Goal: Task Accomplishment & Management: Manage account settings

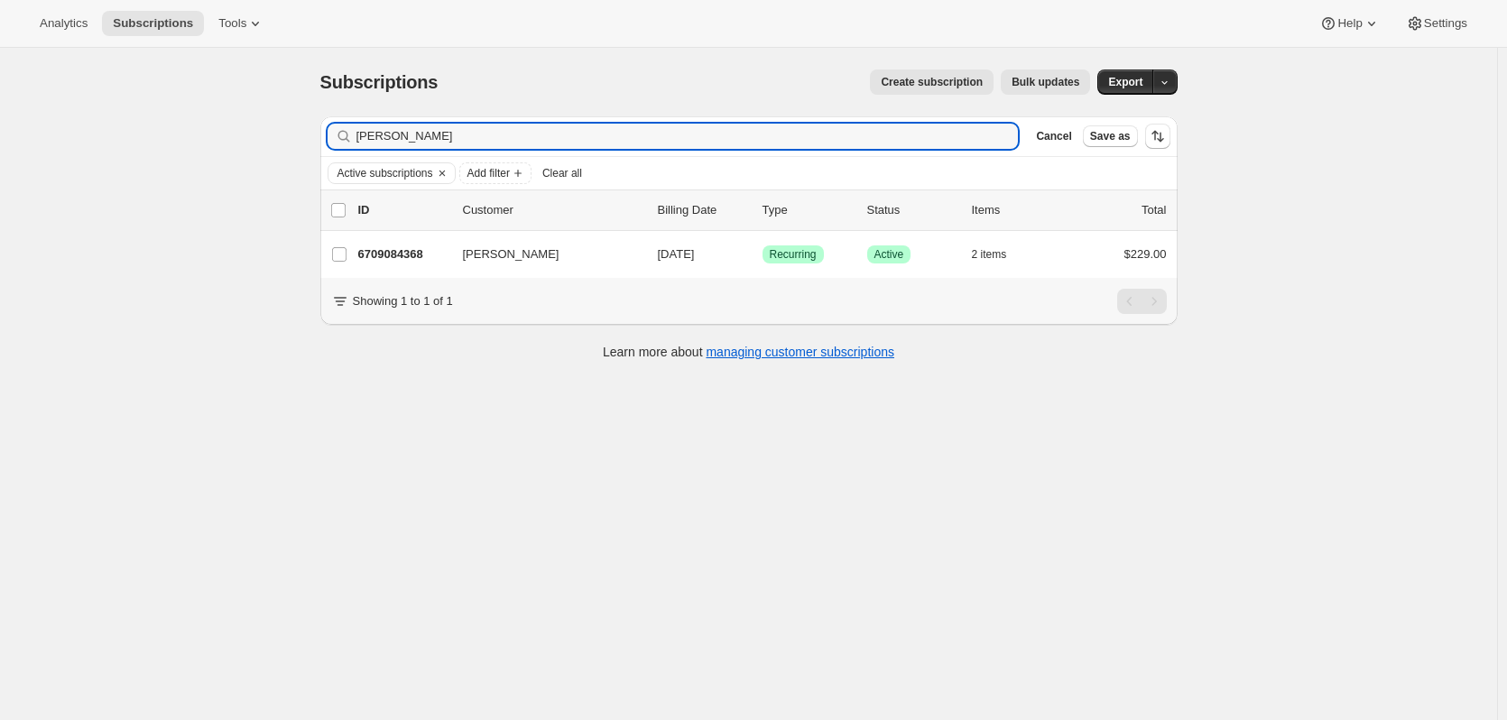
click at [396, 142] on input "[PERSON_NAME]" at bounding box center [687, 136] width 662 height 25
click at [1058, 131] on span "Cancel" at bounding box center [1053, 136] width 35 height 14
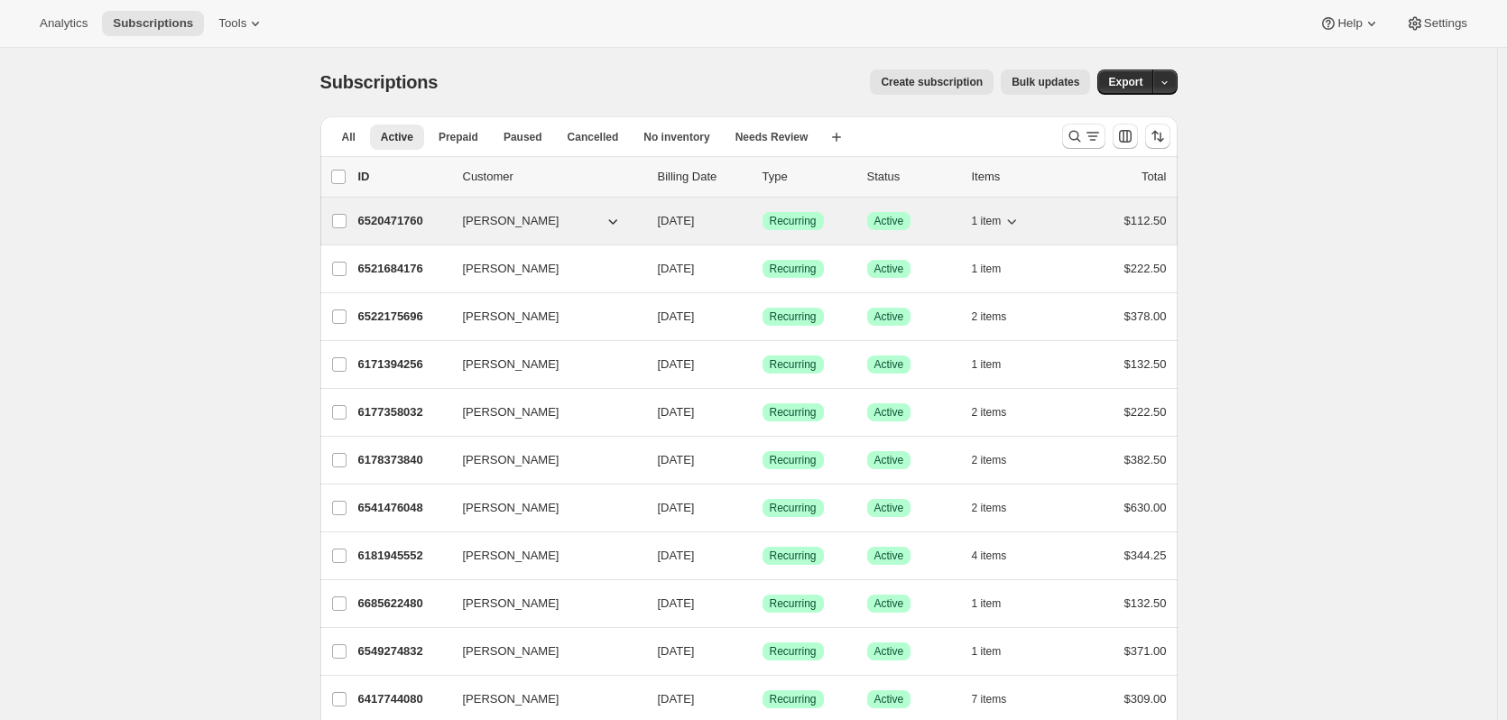
click at [1018, 219] on icon "button" at bounding box center [1011, 221] width 18 height 18
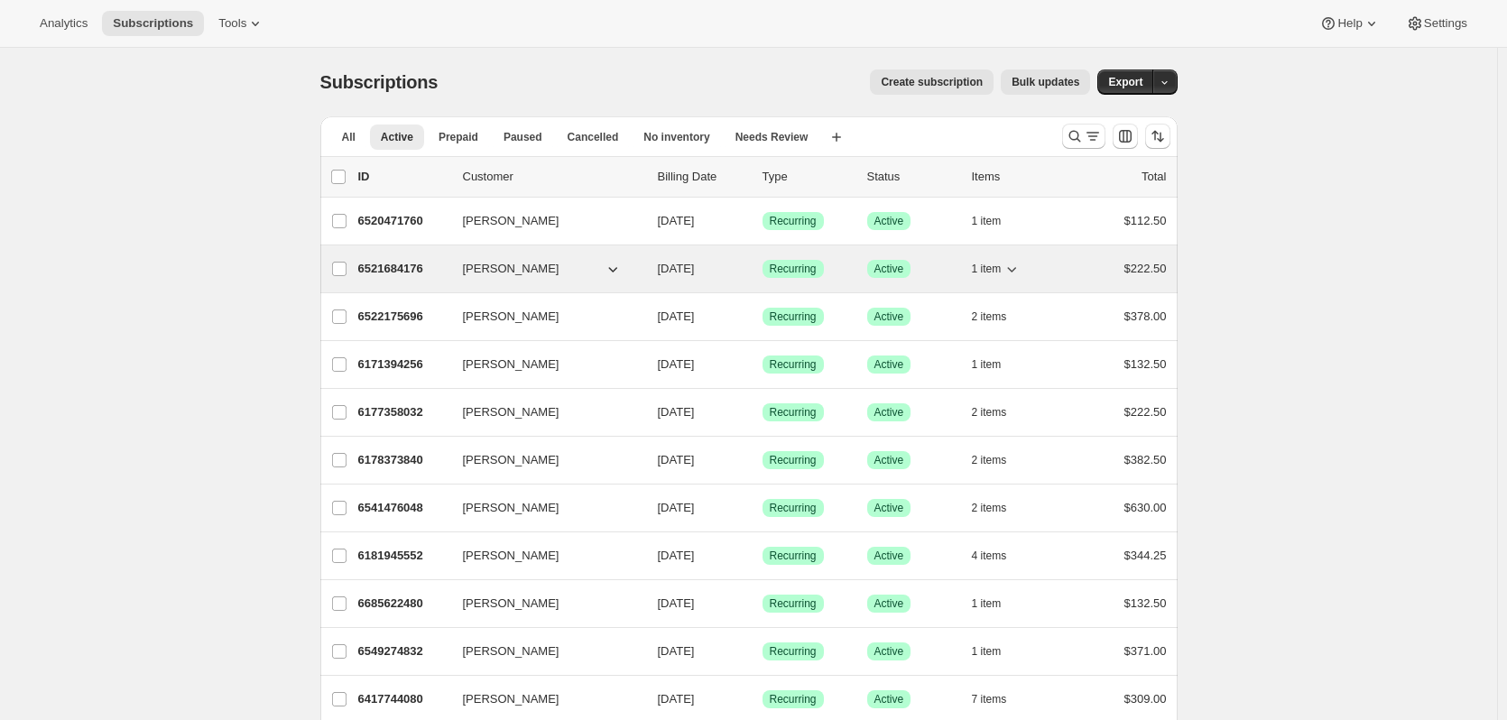
click at [1020, 265] on icon "button" at bounding box center [1011, 269] width 18 height 18
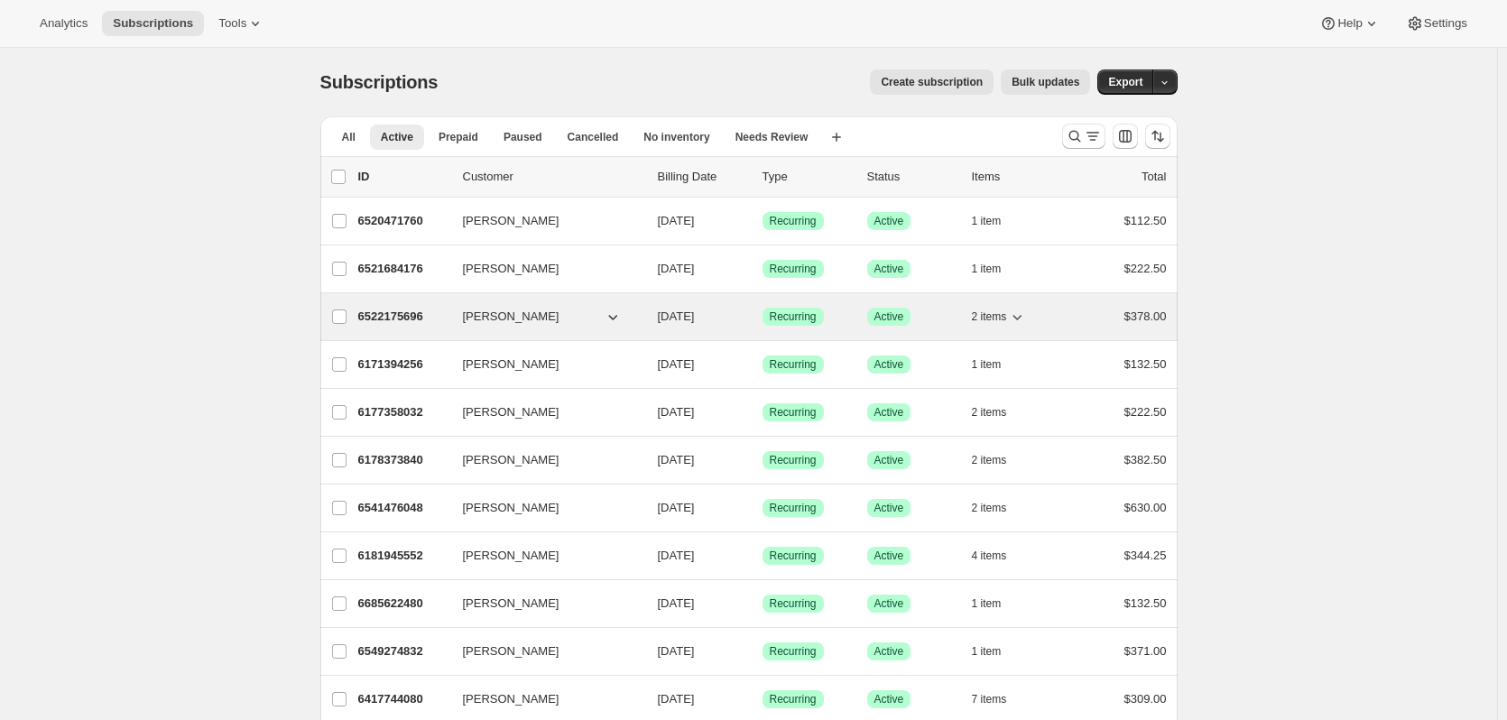
click at [1022, 318] on icon "button" at bounding box center [1017, 317] width 9 height 5
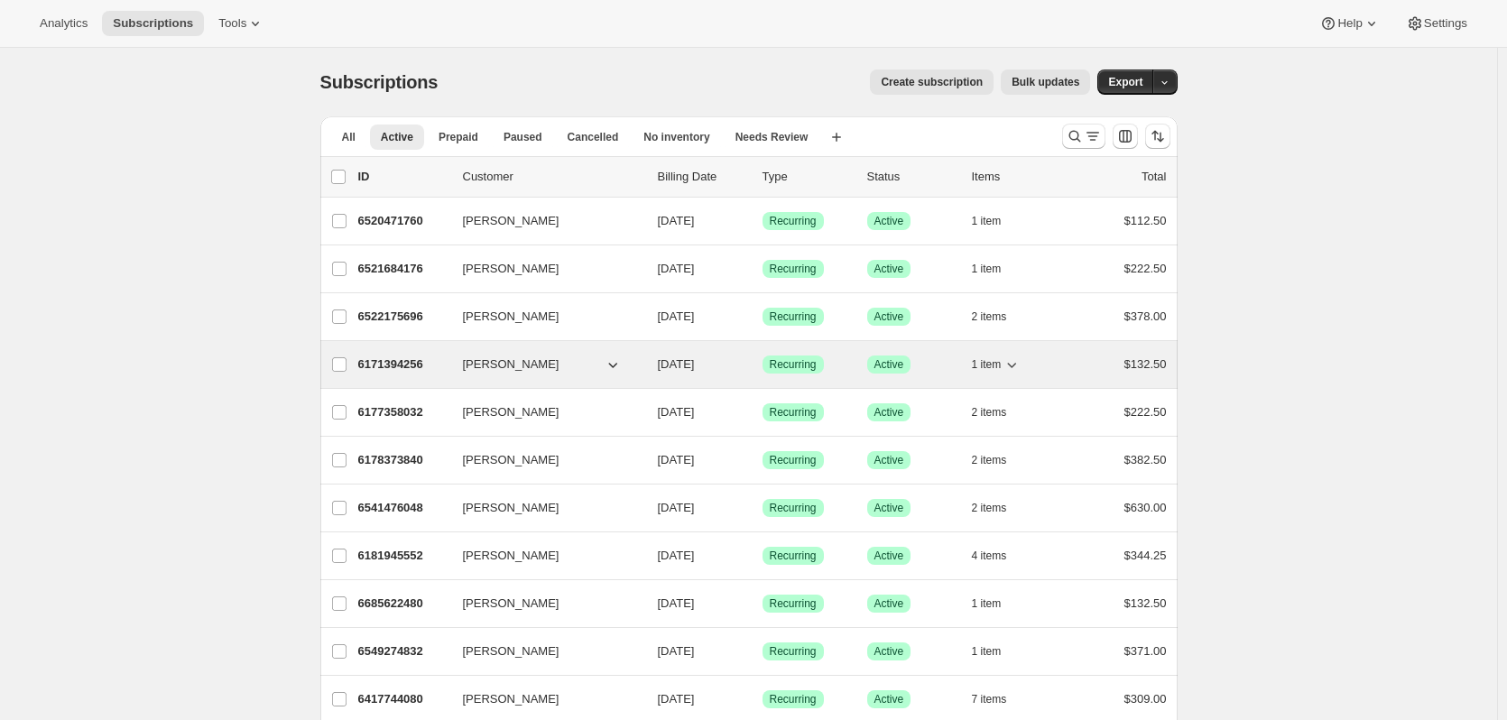
click at [1028, 360] on div "1 item" at bounding box center [1017, 364] width 90 height 25
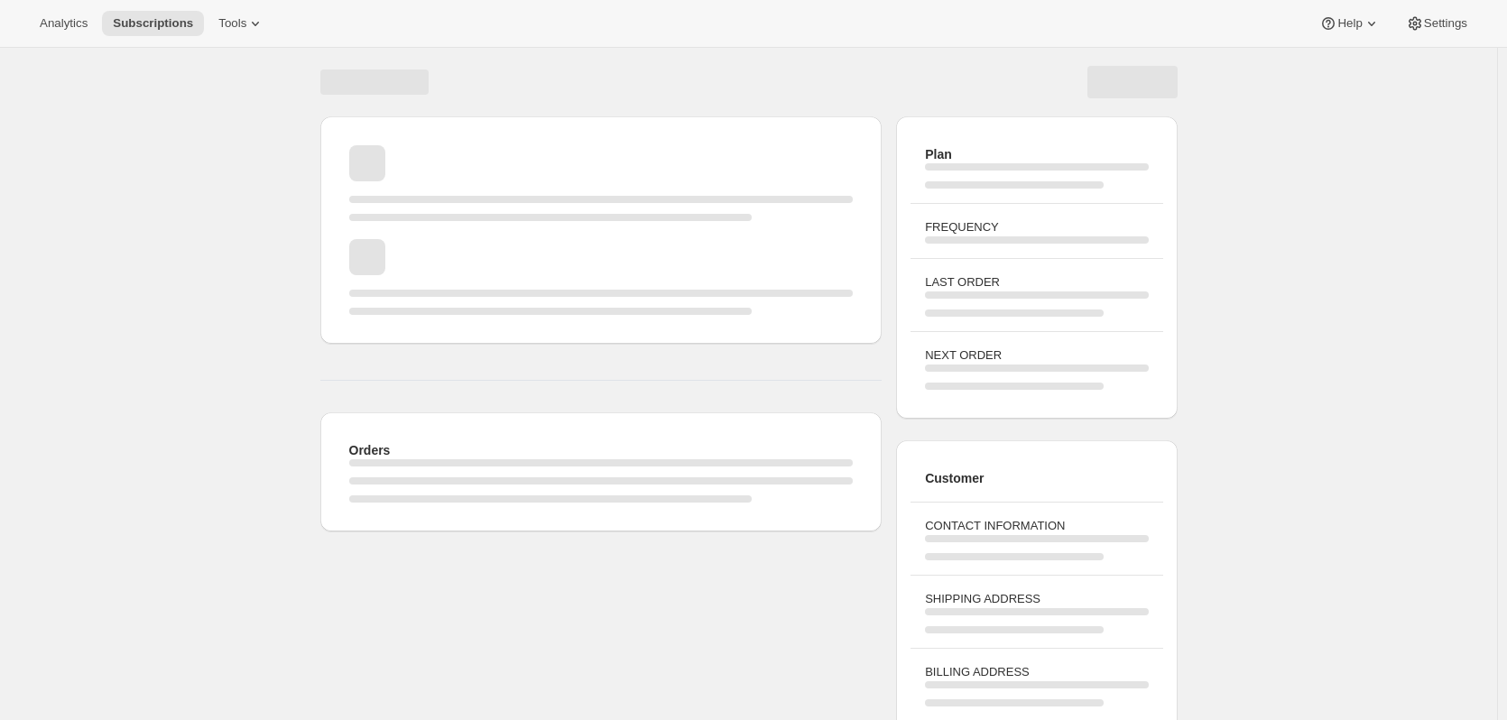
click at [1014, 367] on div "Page loading" at bounding box center [1036, 368] width 223 height 7
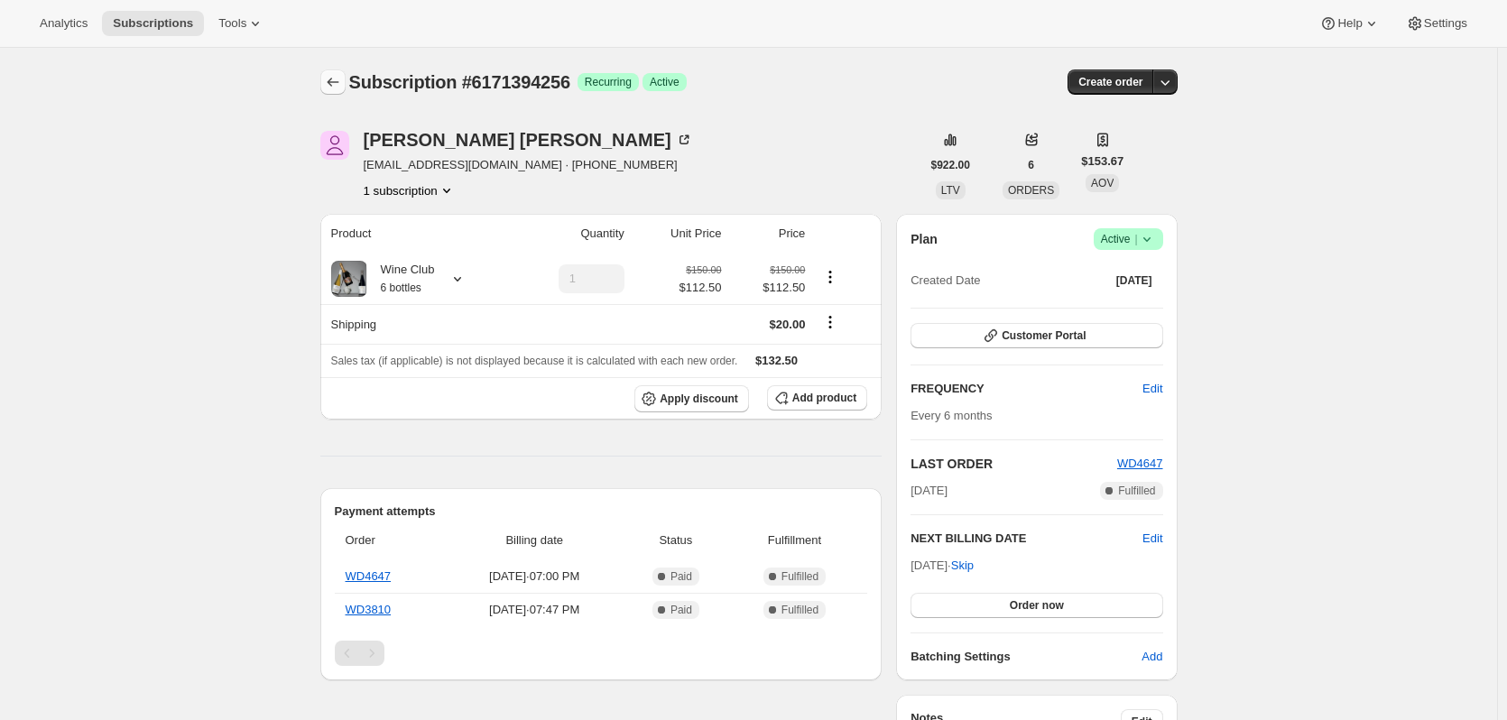
click at [342, 77] on icon "Subscriptions" at bounding box center [333, 82] width 18 height 18
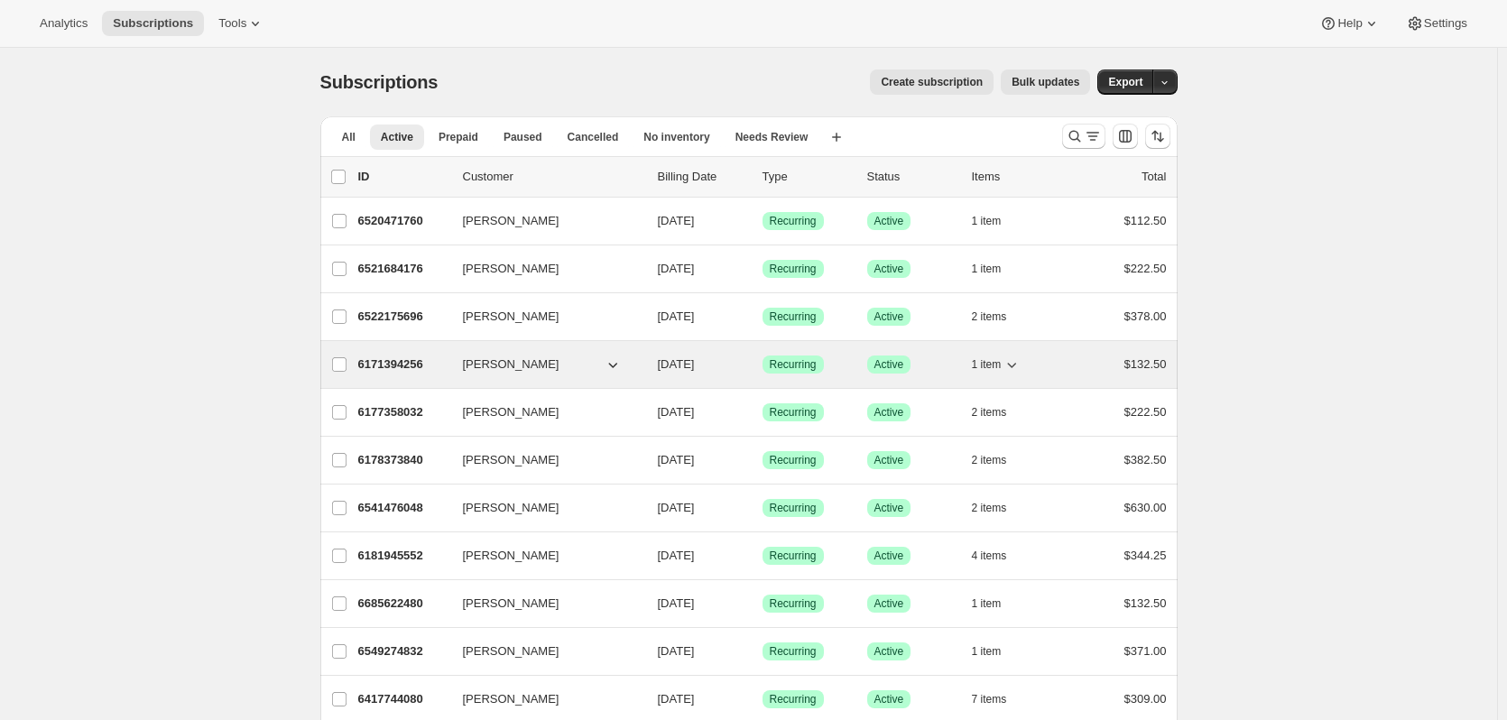
click at [1017, 365] on icon "button" at bounding box center [1012, 365] width 9 height 5
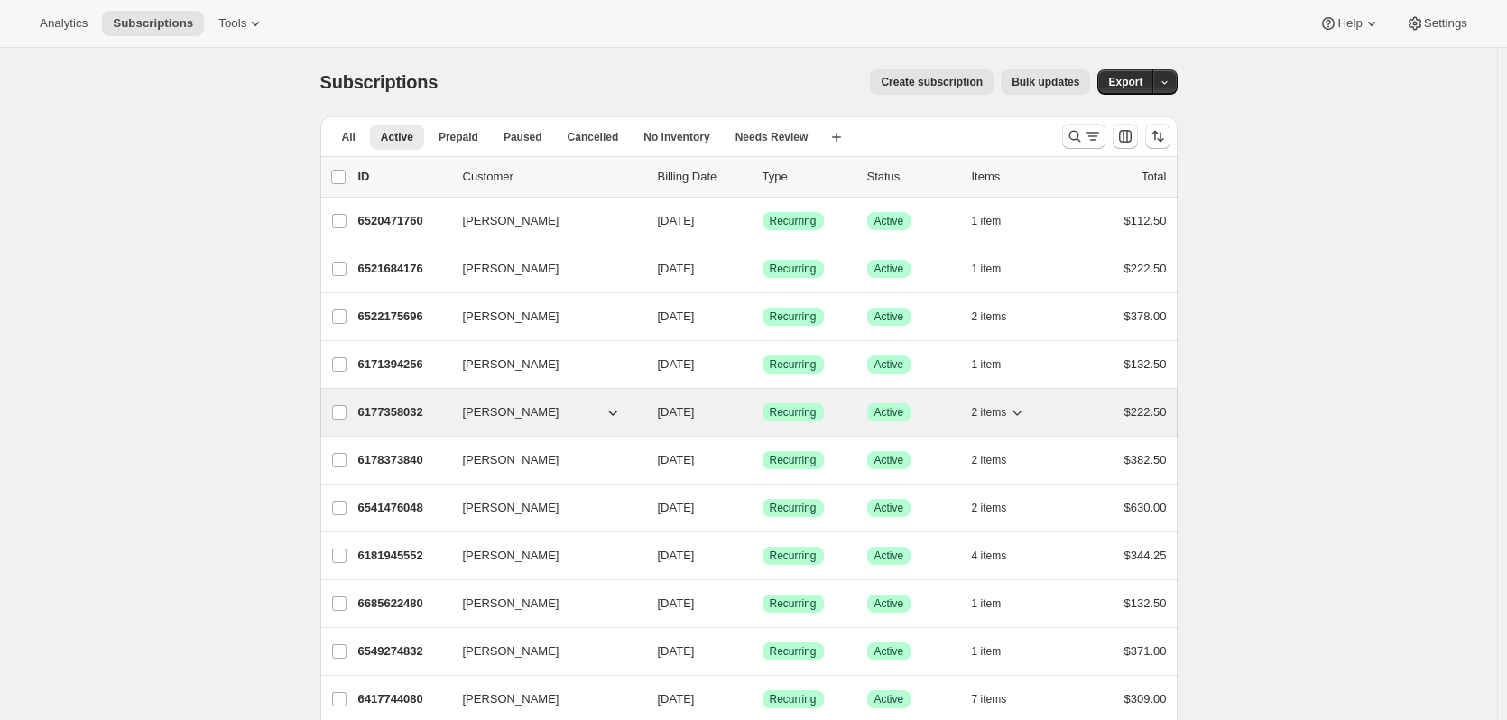
click at [1022, 417] on icon "button" at bounding box center [1017, 412] width 18 height 18
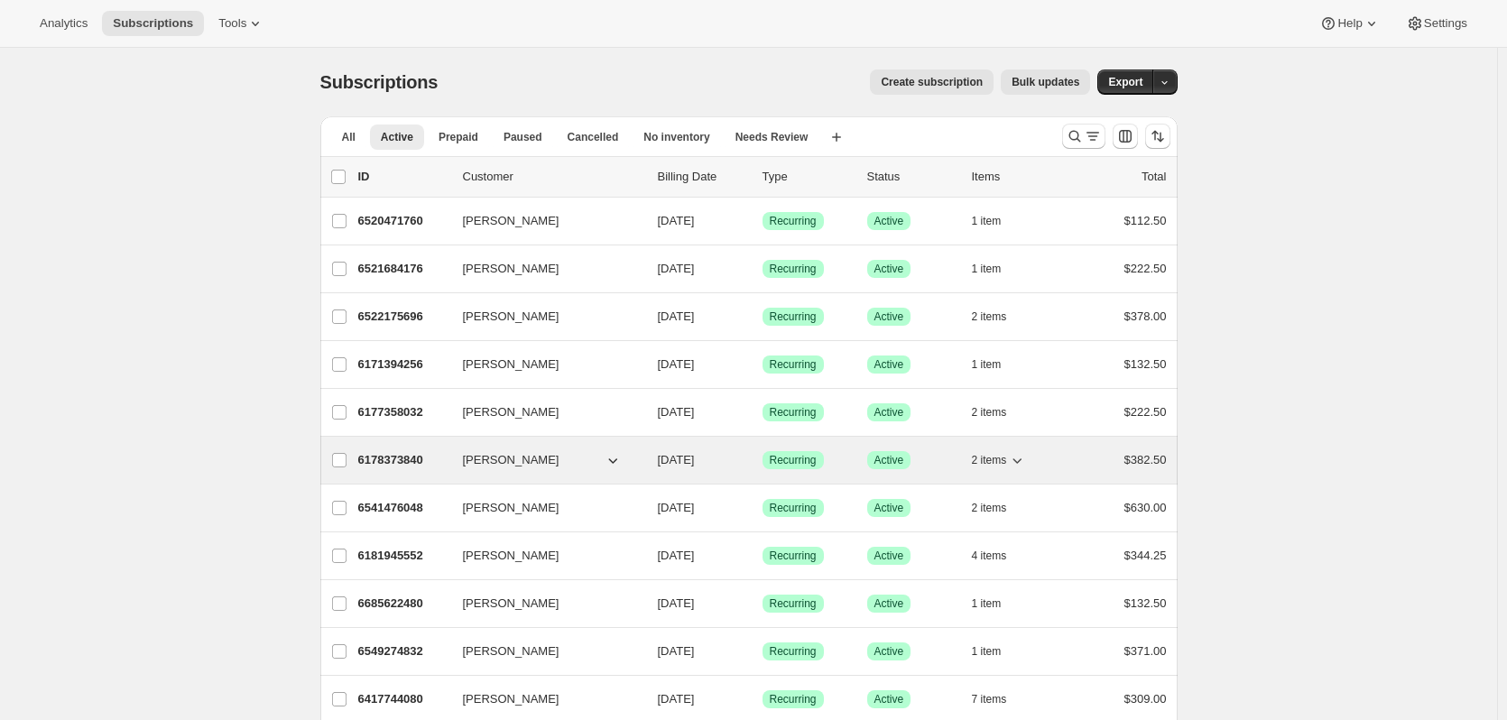
click at [1025, 457] on icon "button" at bounding box center [1017, 460] width 18 height 18
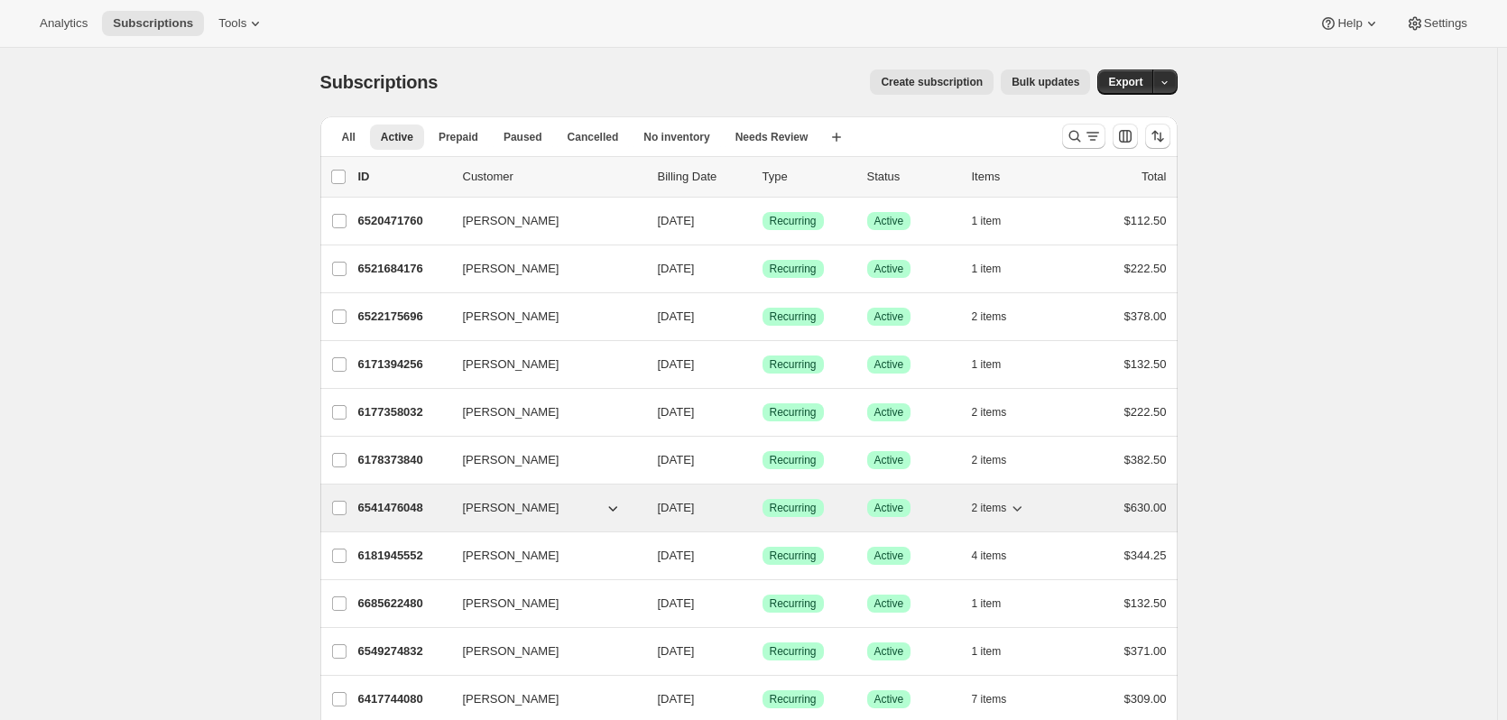
click at [1020, 505] on icon "button" at bounding box center [1017, 508] width 18 height 18
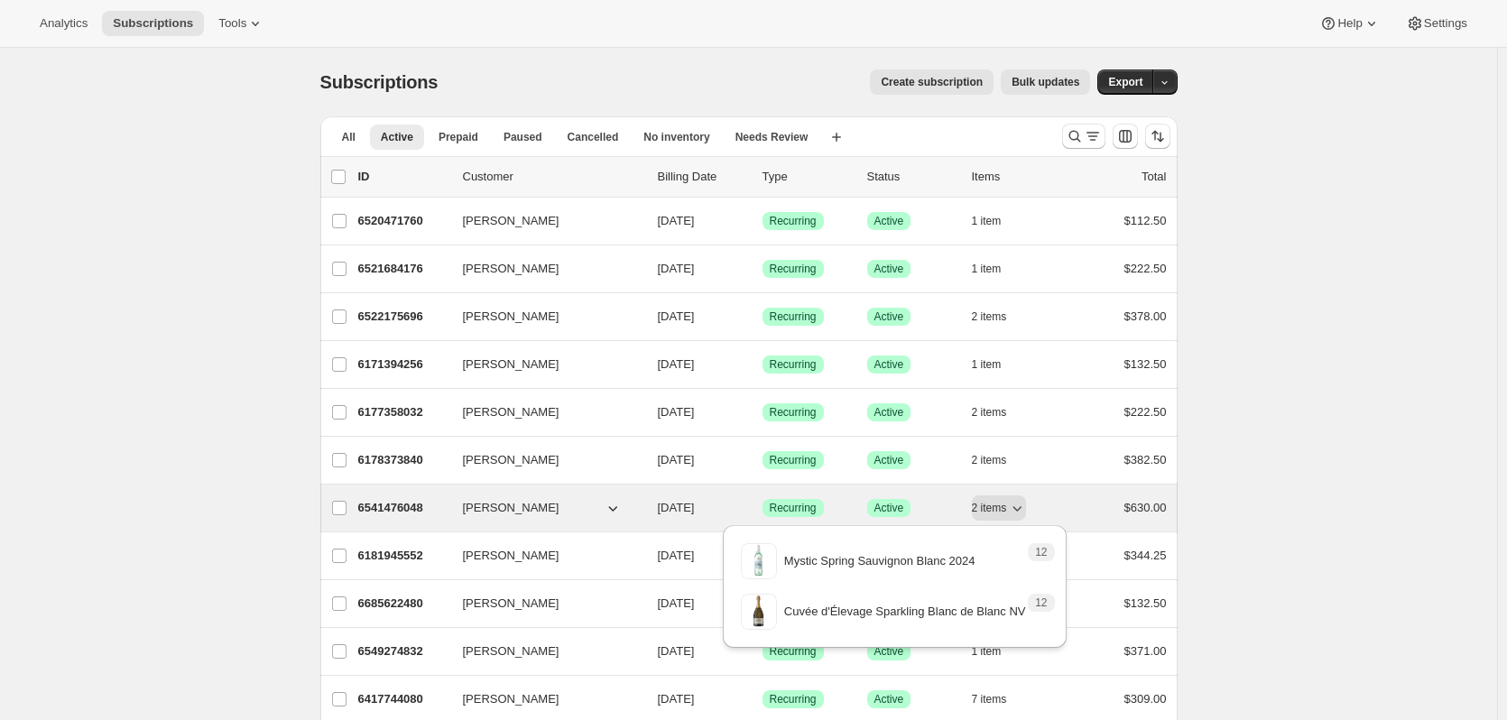
click at [409, 509] on p "6541476048" at bounding box center [403, 508] width 90 height 18
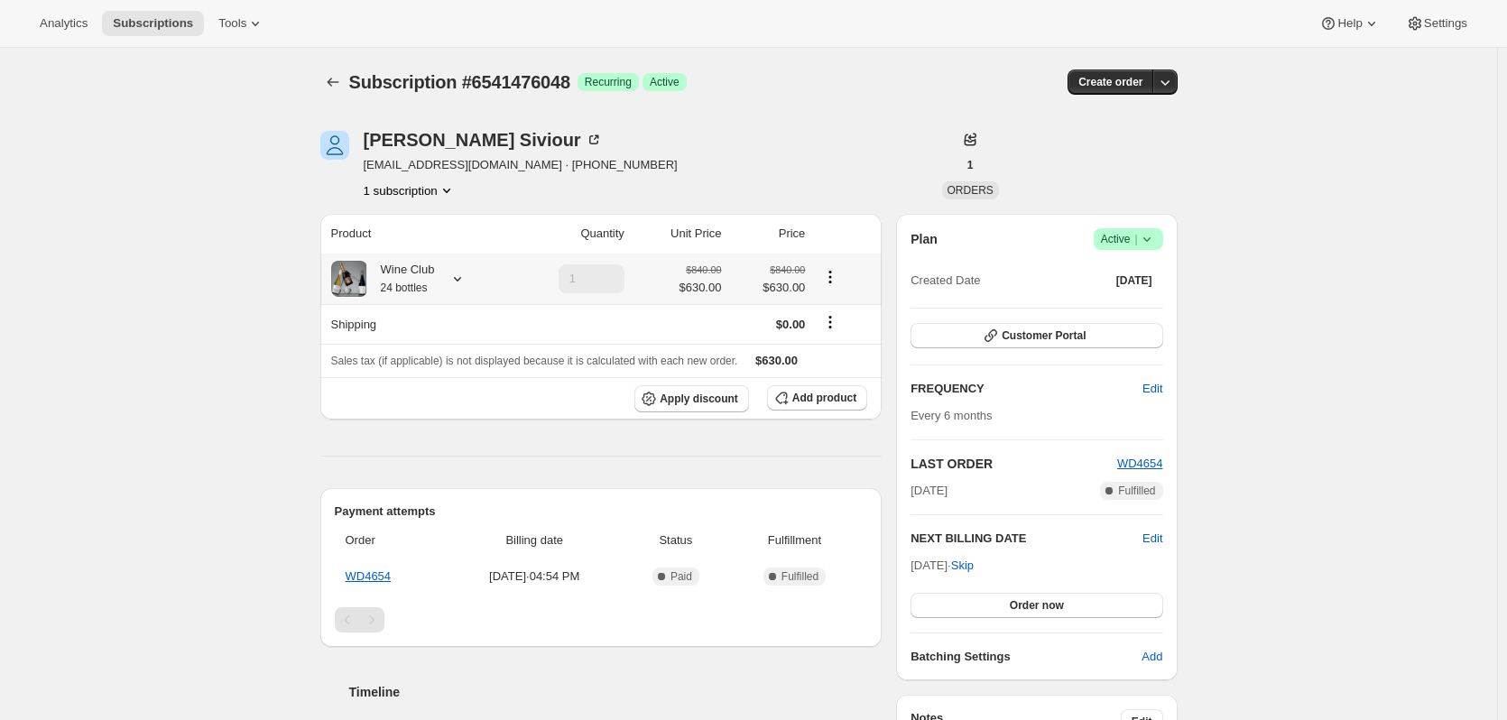
click at [457, 284] on icon at bounding box center [457, 279] width 18 height 18
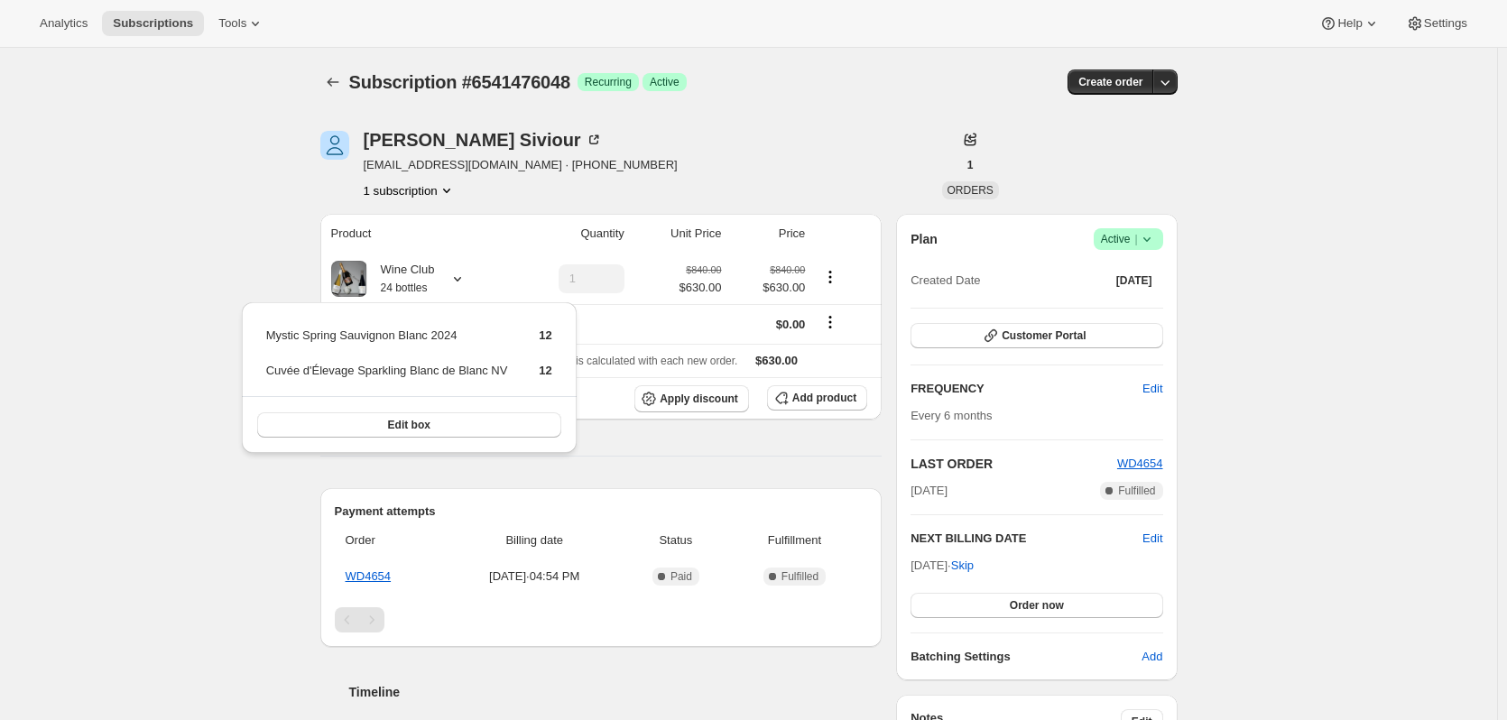
click at [112, 485] on div "Subscription #6541476048. This page is ready Subscription #6541476048 Success R…" at bounding box center [748, 659] width 1497 height 1222
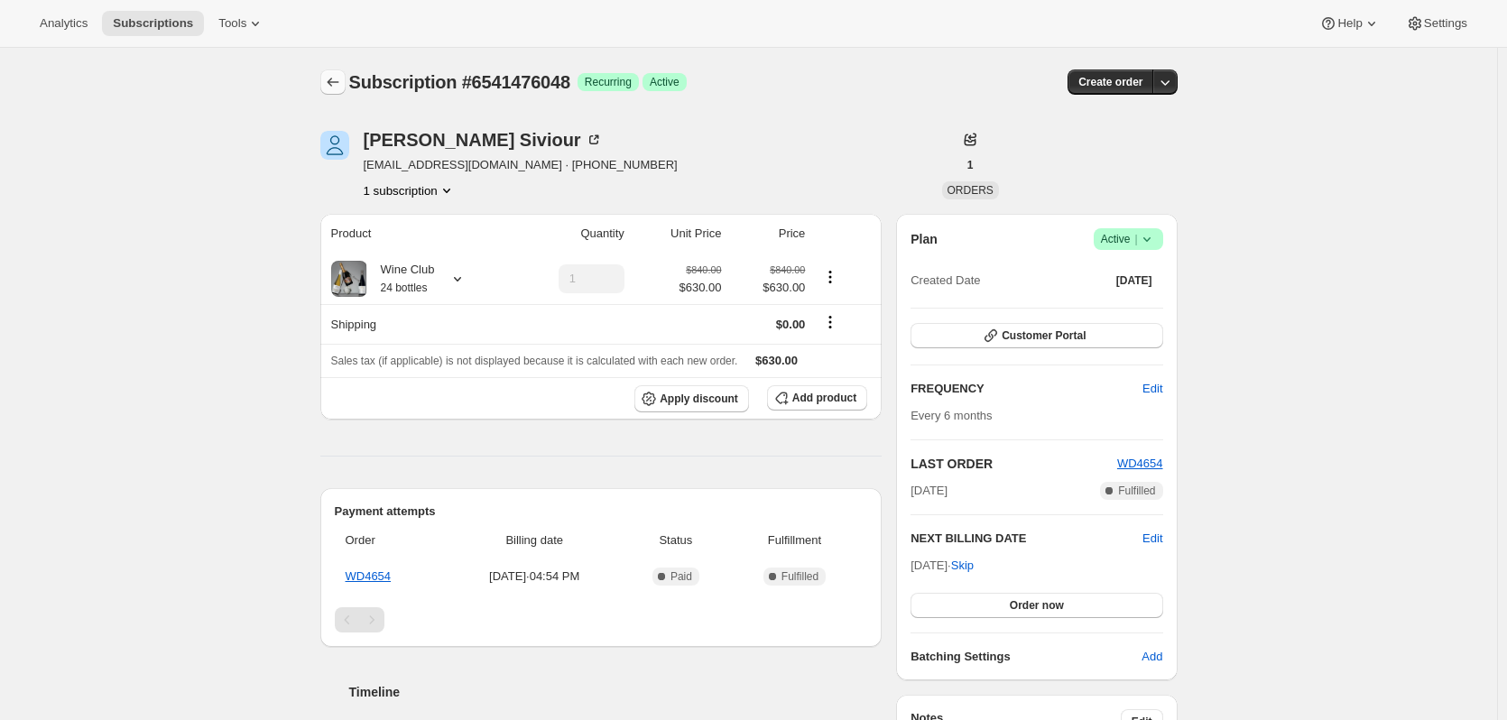
click at [324, 77] on button "Subscriptions" at bounding box center [332, 81] width 25 height 25
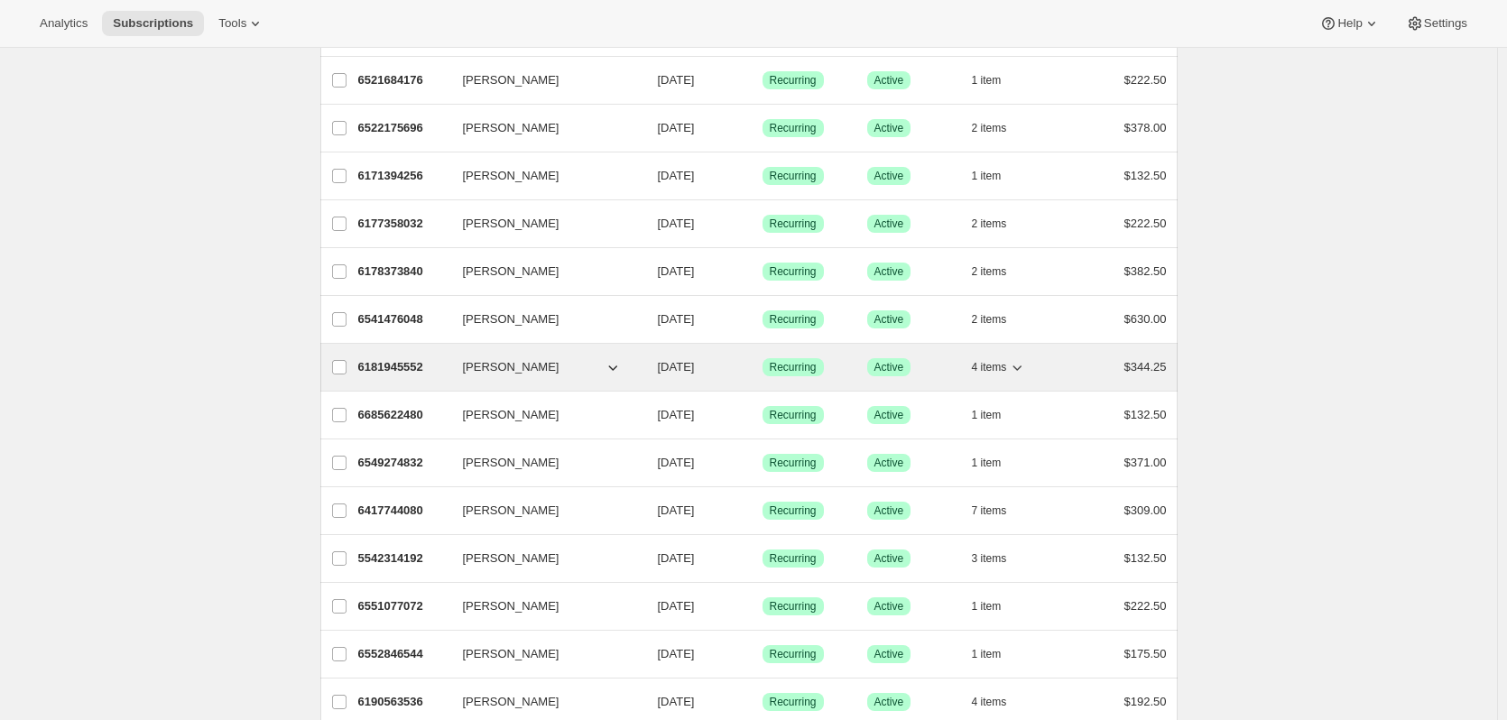
scroll to position [90, 0]
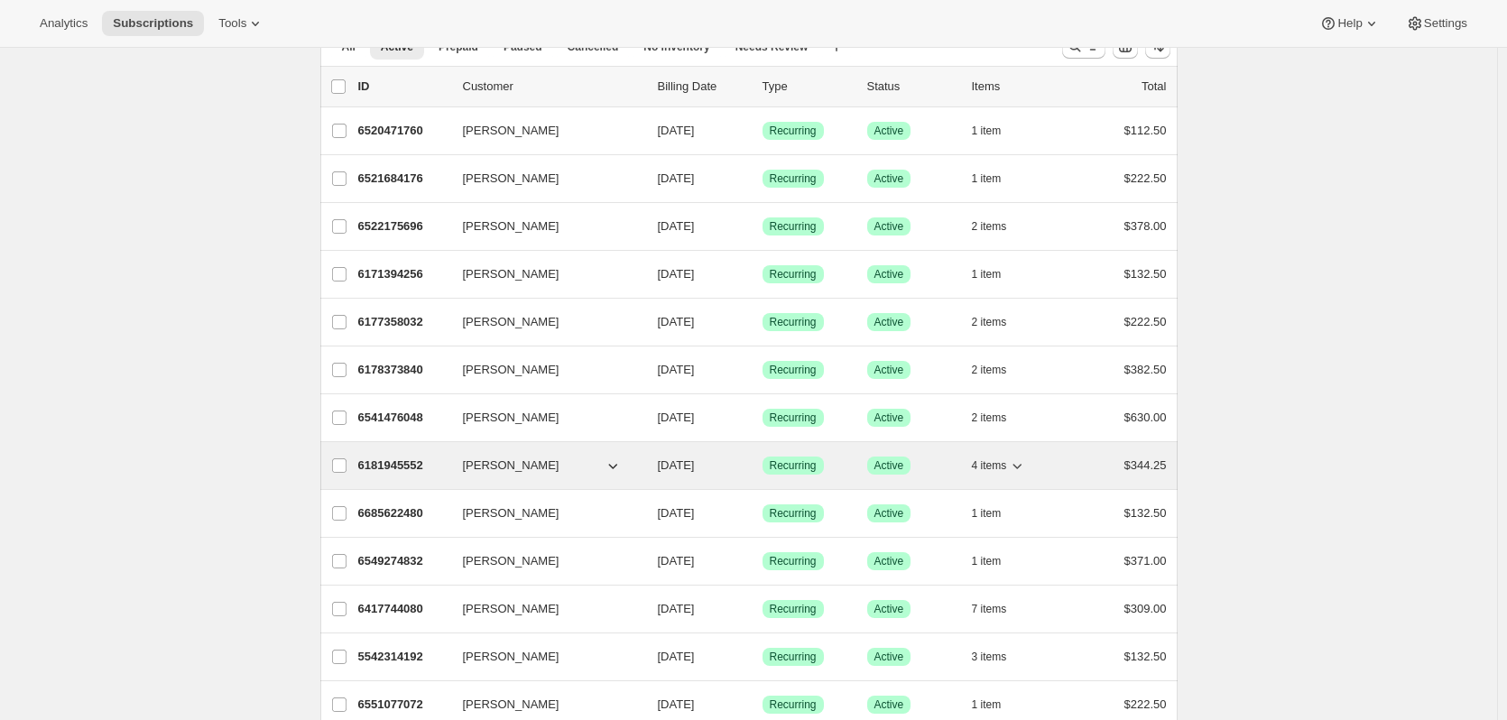
click at [1026, 464] on icon "button" at bounding box center [1017, 466] width 18 height 18
